Goal: Transaction & Acquisition: Book appointment/travel/reservation

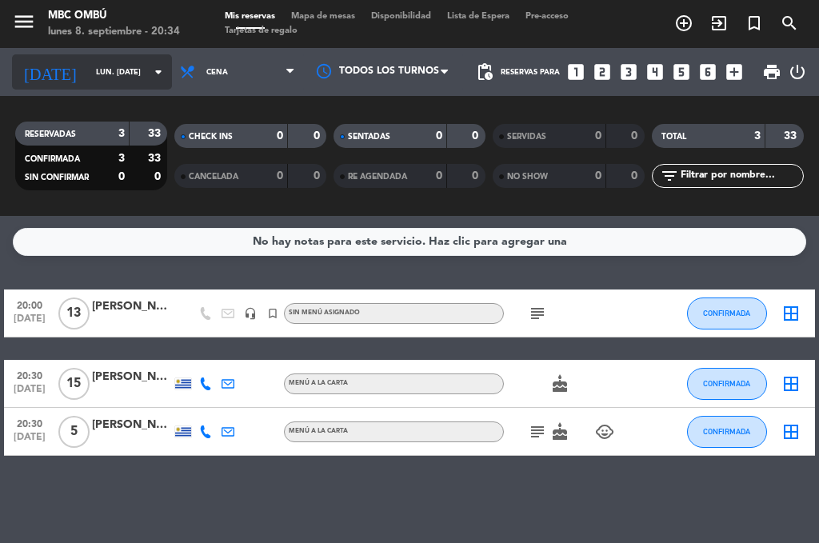
click at [102, 70] on input "lun. [DATE]" at bounding box center [140, 72] width 105 height 25
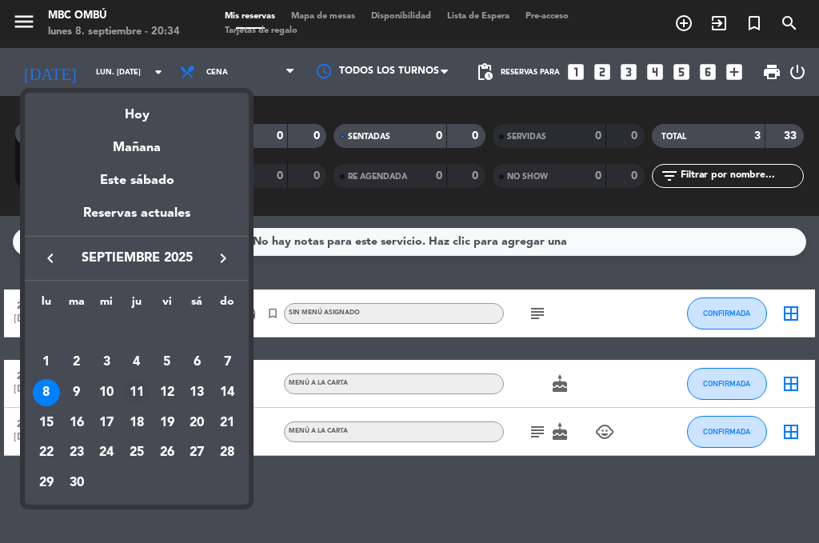
click at [139, 386] on div "11" at bounding box center [136, 392] width 27 height 27
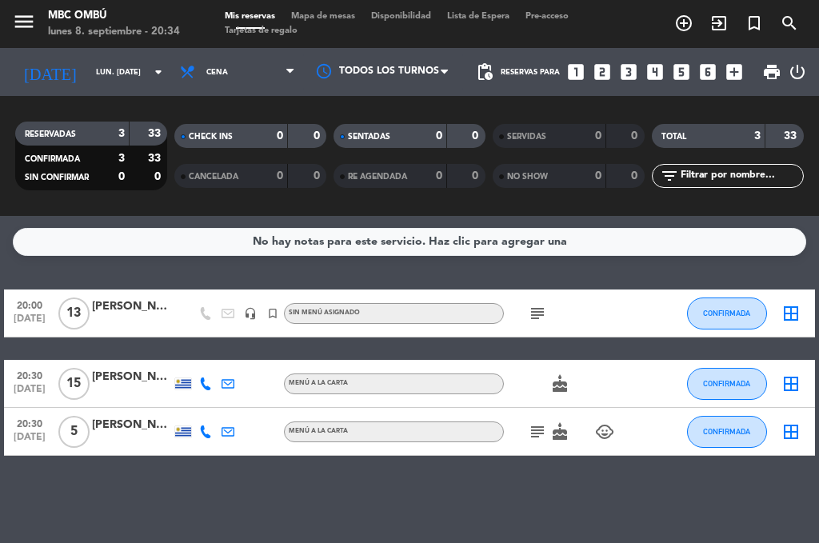
type input "[DEMOGRAPHIC_DATA] [DATE]"
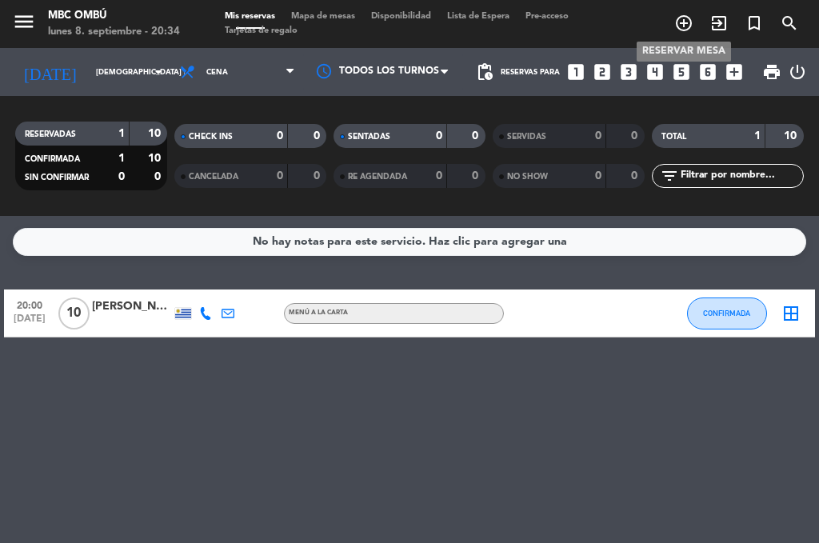
click at [688, 21] on icon "add_circle_outline" at bounding box center [683, 23] width 19 height 19
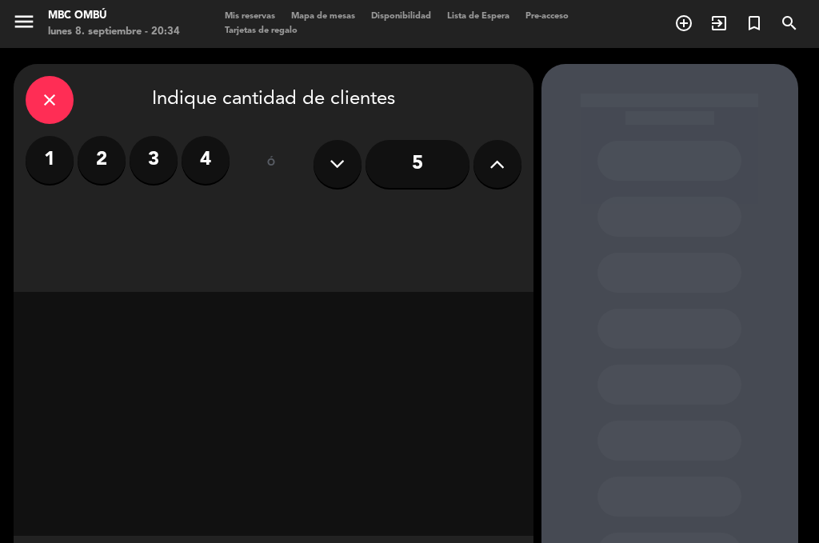
click at [210, 99] on div "close Indique cantidad de clientes" at bounding box center [274, 100] width 496 height 48
click at [343, 164] on icon at bounding box center [337, 164] width 15 height 24
click at [191, 101] on div "close Indique cantidad de clientes" at bounding box center [274, 100] width 496 height 48
click at [141, 100] on div "close Indique cantidad de clientes" at bounding box center [274, 100] width 496 height 48
click at [342, 164] on icon at bounding box center [337, 164] width 15 height 24
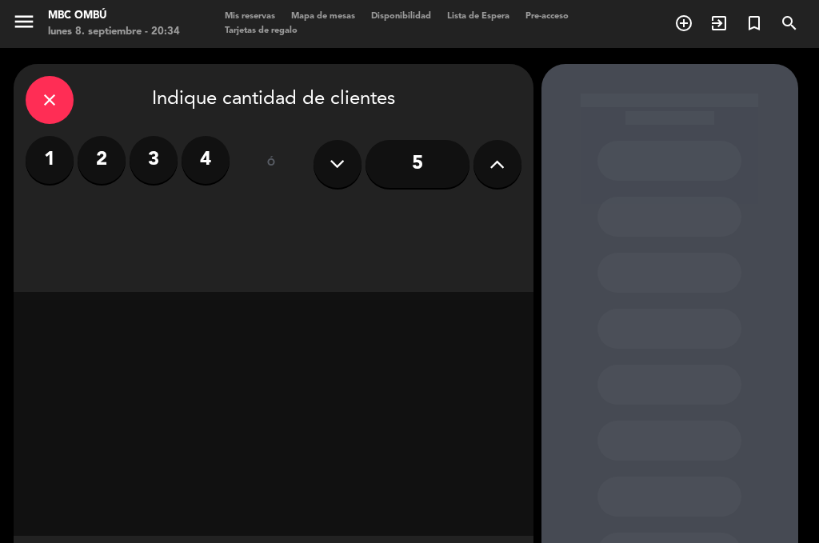
click at [490, 161] on icon at bounding box center [497, 164] width 15 height 24
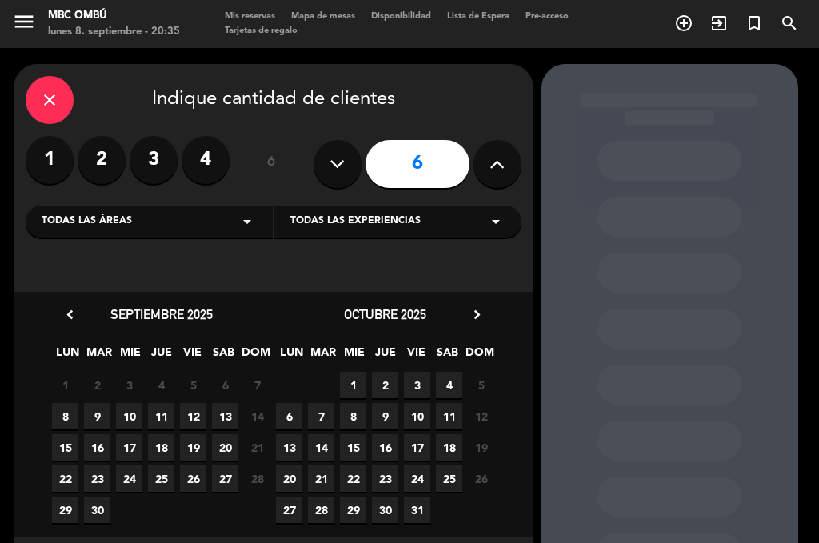
click at [493, 162] on icon at bounding box center [497, 164] width 15 height 24
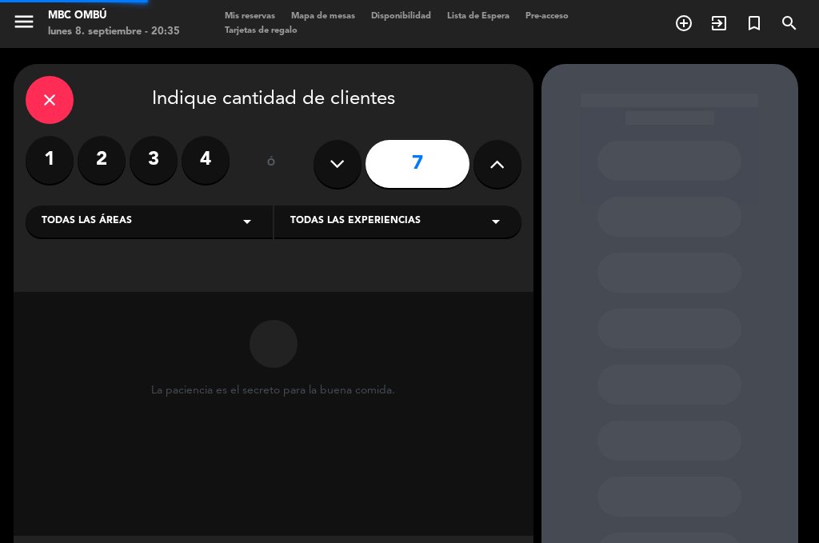
click at [493, 162] on icon at bounding box center [497, 164] width 15 height 24
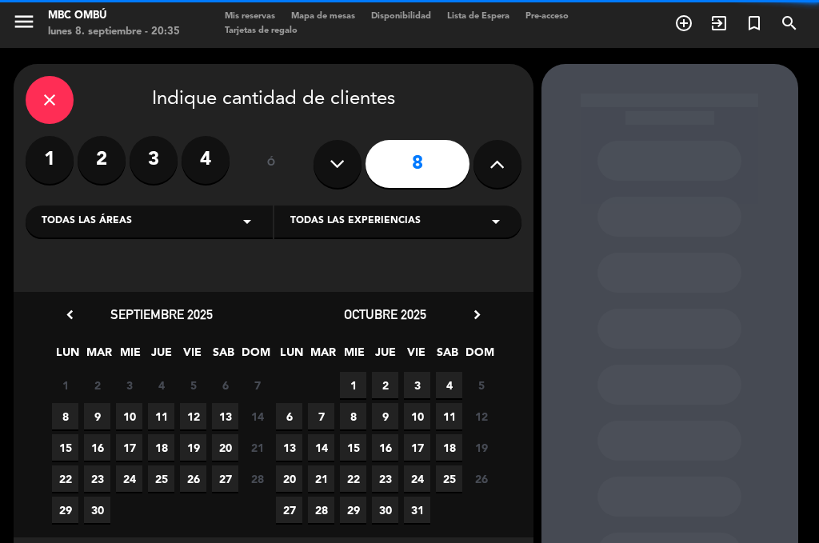
click at [493, 162] on icon at bounding box center [497, 164] width 15 height 24
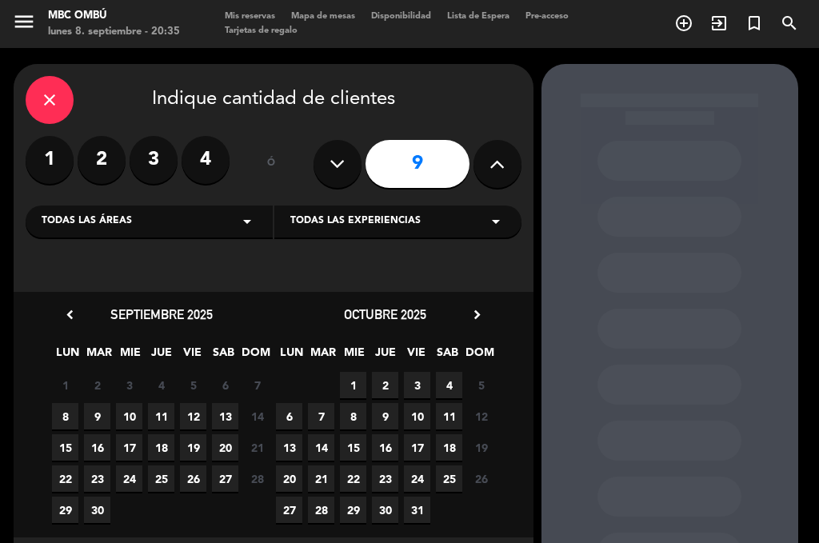
click at [493, 162] on icon at bounding box center [497, 164] width 15 height 24
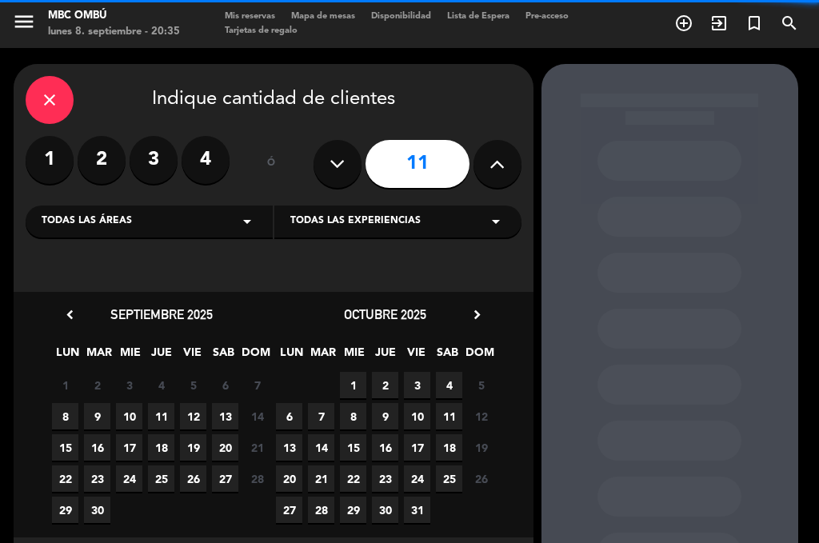
click at [493, 162] on icon at bounding box center [497, 164] width 15 height 24
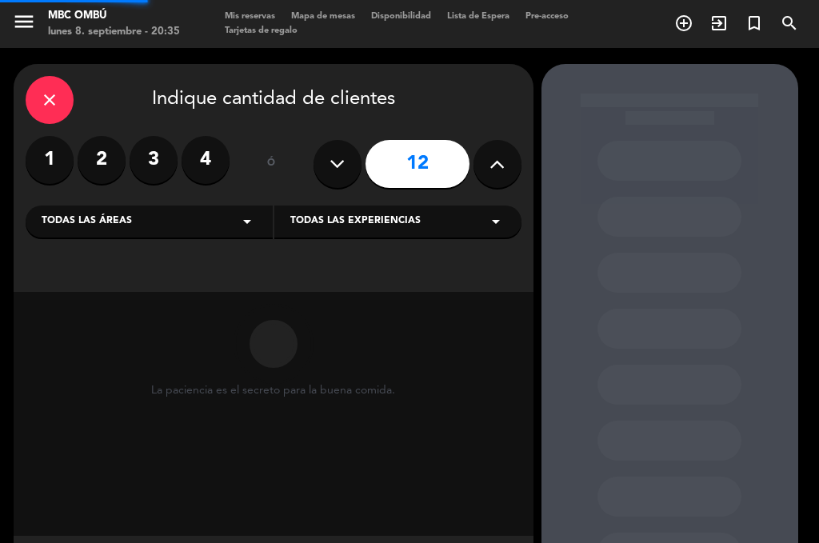
click at [493, 162] on icon at bounding box center [497, 164] width 15 height 24
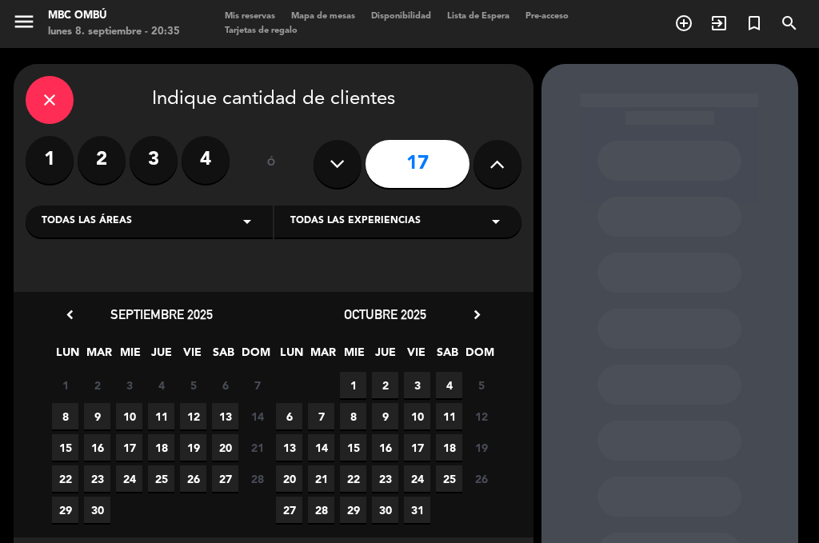
click at [341, 162] on icon at bounding box center [337, 164] width 15 height 24
type input "16"
click at [159, 408] on span "11" at bounding box center [161, 416] width 26 height 26
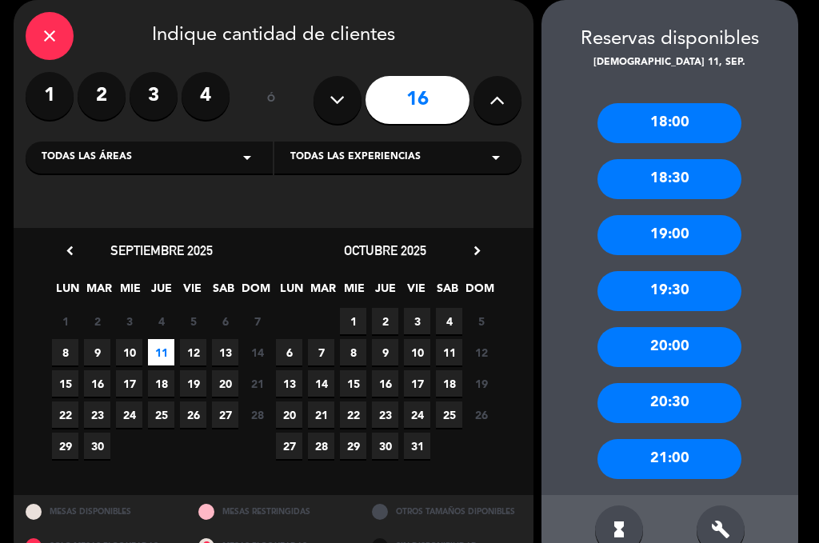
scroll to position [101, 0]
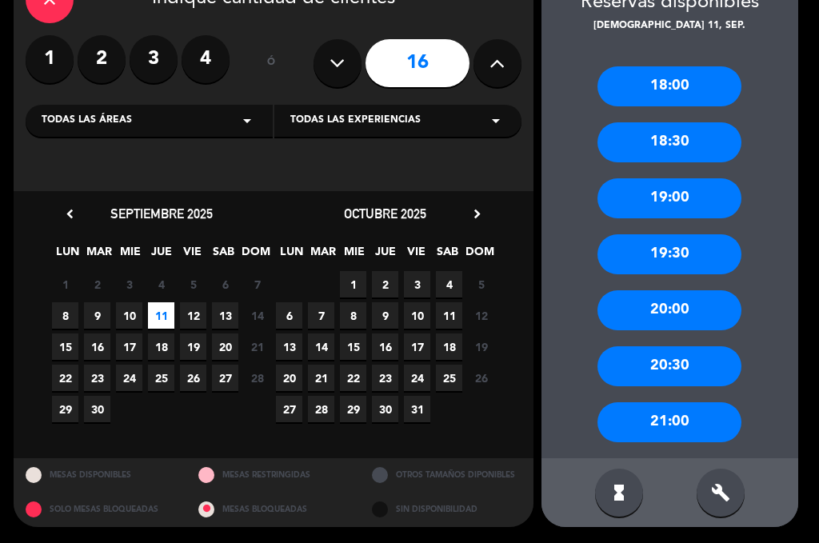
click at [678, 421] on div "21:00" at bounding box center [670, 422] width 144 height 40
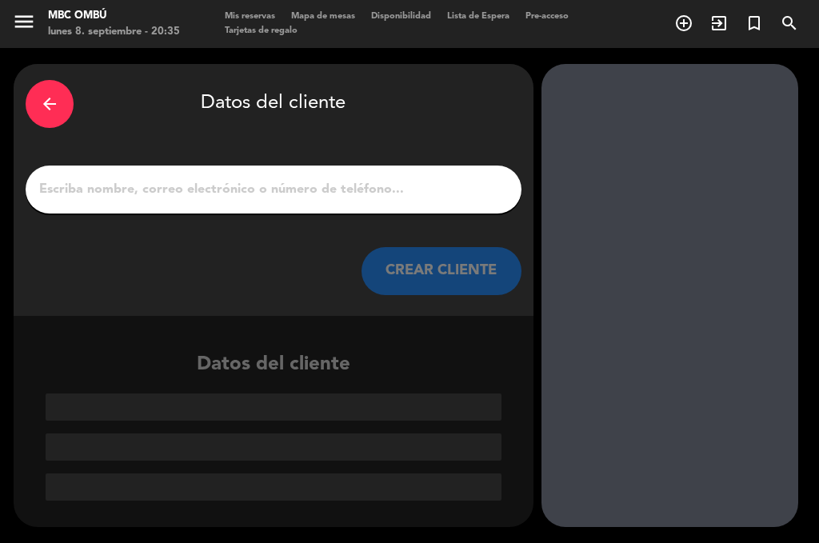
click at [163, 187] on input "1" at bounding box center [274, 189] width 472 height 22
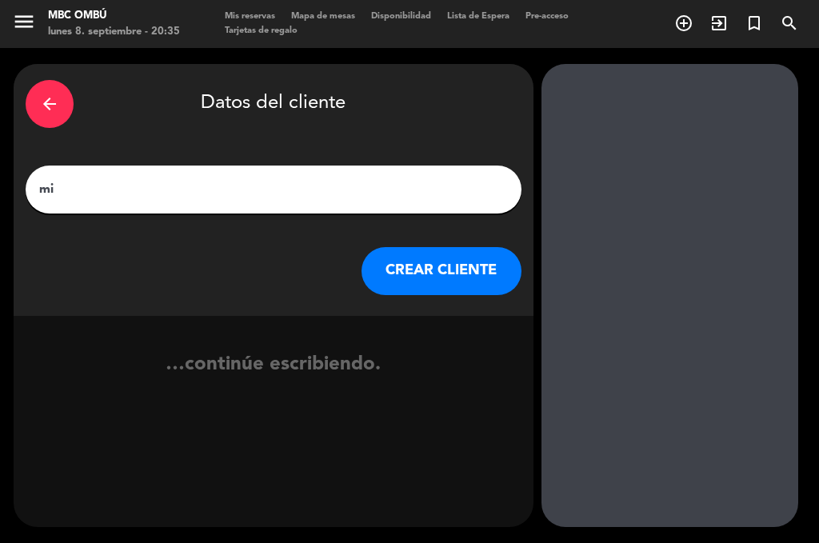
type input "m"
type input "[PERSON_NAME] Belassi"
click at [434, 268] on button "CREAR CLIENTE" at bounding box center [442, 271] width 160 height 48
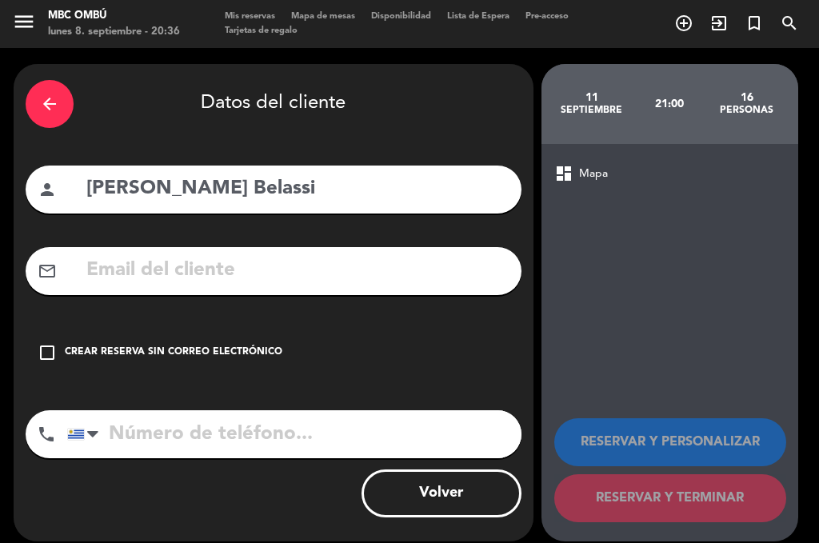
click at [215, 429] on input "tel" at bounding box center [294, 434] width 454 height 48
type input "096588070"
click at [39, 357] on icon "check_box_outline_blank" at bounding box center [47, 352] width 19 height 19
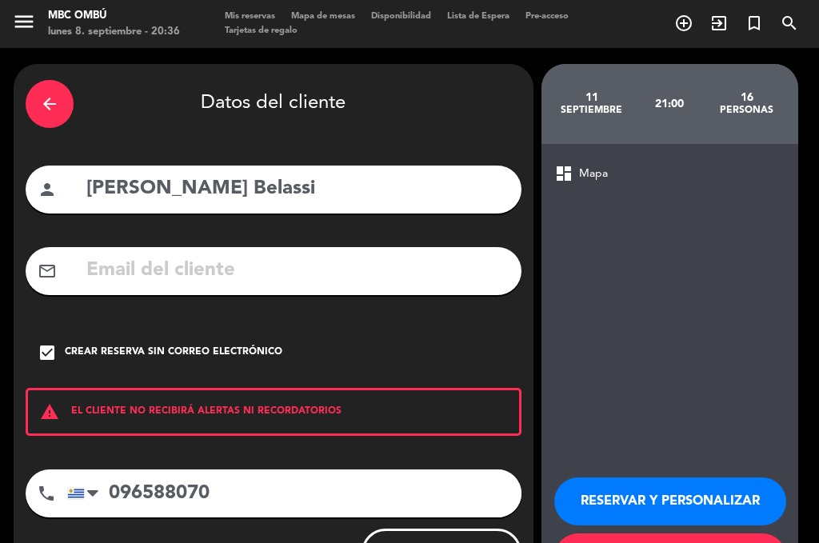
scroll to position [74, 0]
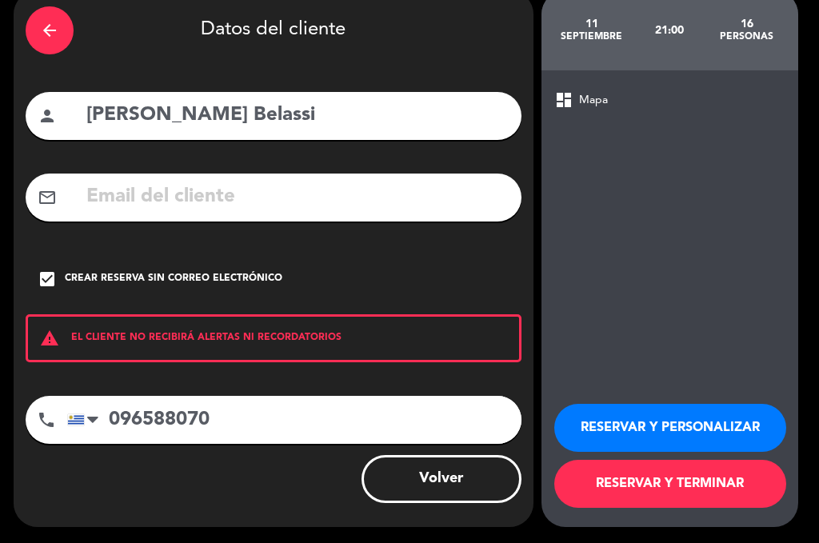
click at [650, 490] on button "RESERVAR Y TERMINAR" at bounding box center [670, 484] width 232 height 48
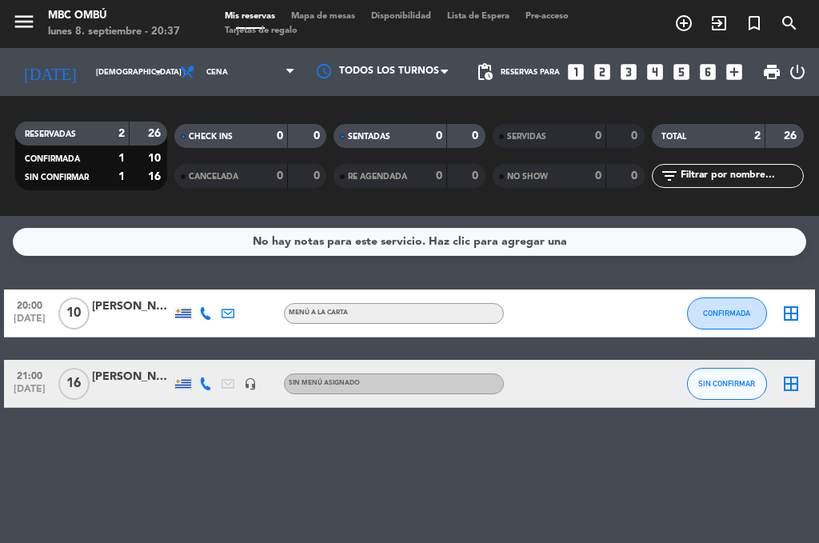
click at [28, 375] on span "21:00" at bounding box center [30, 375] width 40 height 18
